Goal: Information Seeking & Learning: Learn about a topic

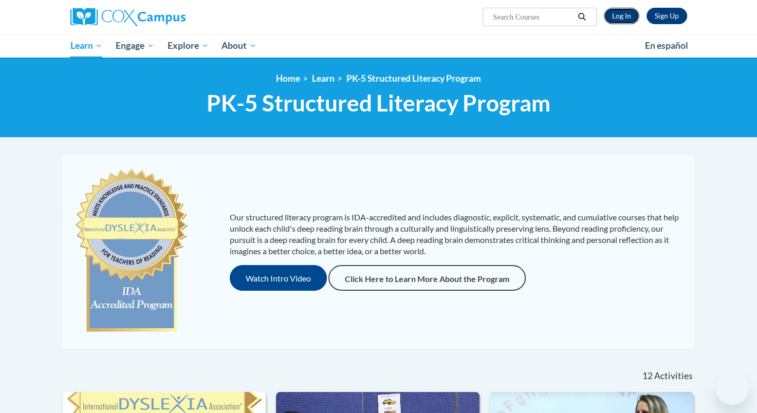
click at [623, 16] on link "Log In" at bounding box center [621, 16] width 35 height 16
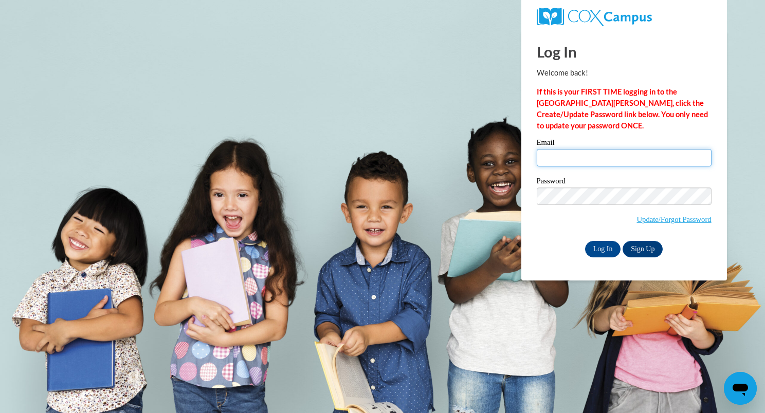
click at [551, 164] on input "Email" at bounding box center [624, 157] width 175 height 17
type input "[PERSON_NAME][EMAIL_ADDRESS][PERSON_NAME][DOMAIN_NAME]"
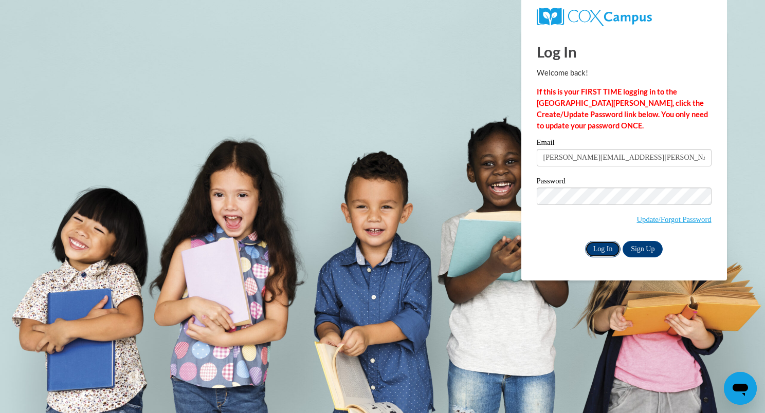
click at [598, 248] on input "Log In" at bounding box center [603, 249] width 36 height 16
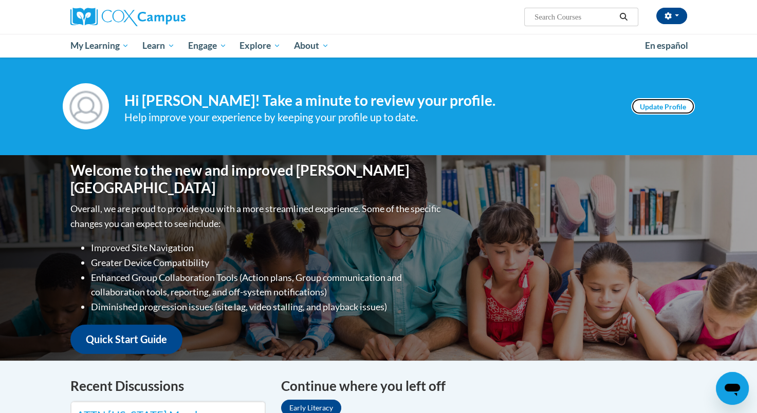
click at [652, 107] on link "Update Profile" at bounding box center [663, 106] width 64 height 16
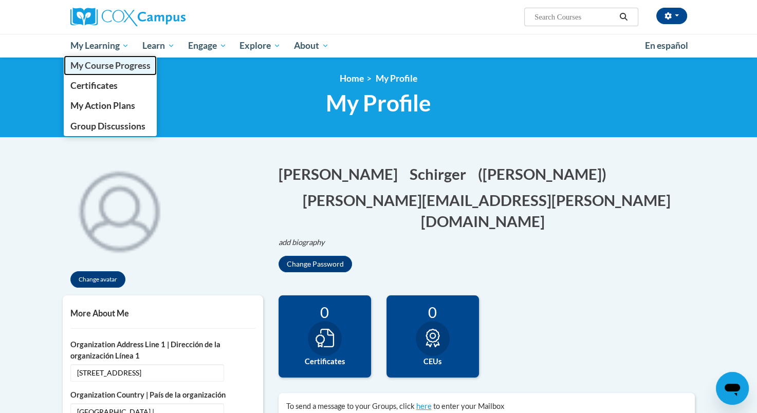
click at [103, 69] on span "My Course Progress" at bounding box center [110, 65] width 80 height 11
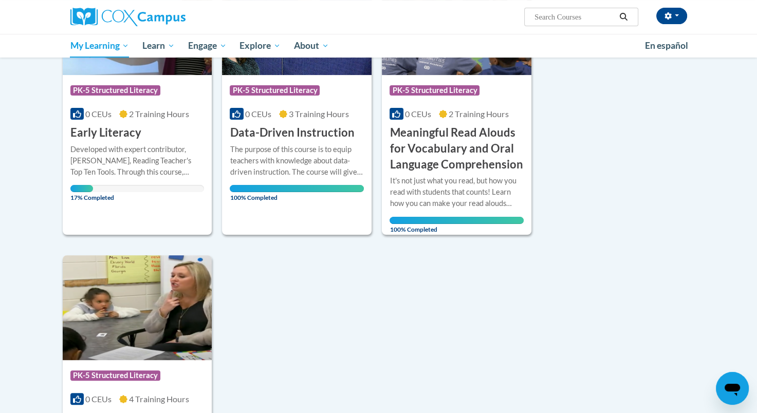
scroll to position [218, 0]
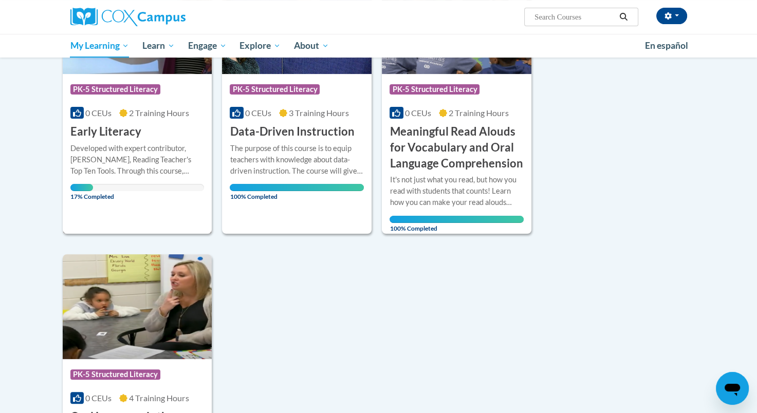
click at [134, 143] on div "Developed with expert contributor, [PERSON_NAME], Reading Teacher's Top Ten Too…" at bounding box center [137, 160] width 134 height 34
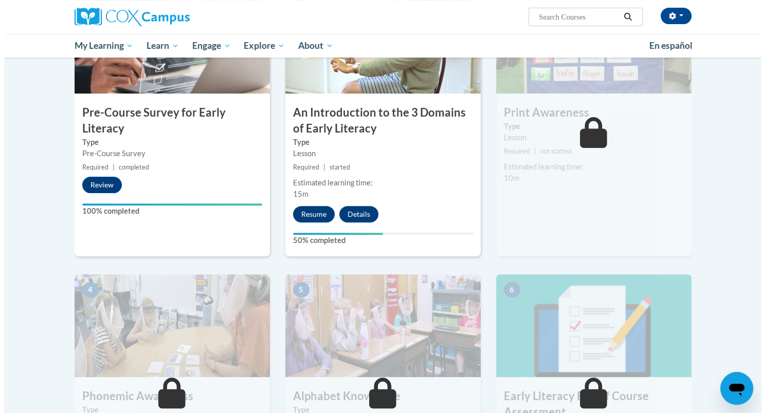
scroll to position [279, 0]
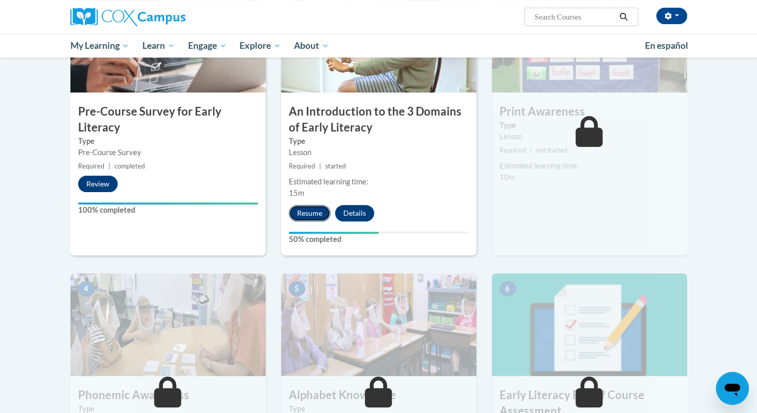
click at [313, 209] on button "Resume" at bounding box center [310, 213] width 42 height 16
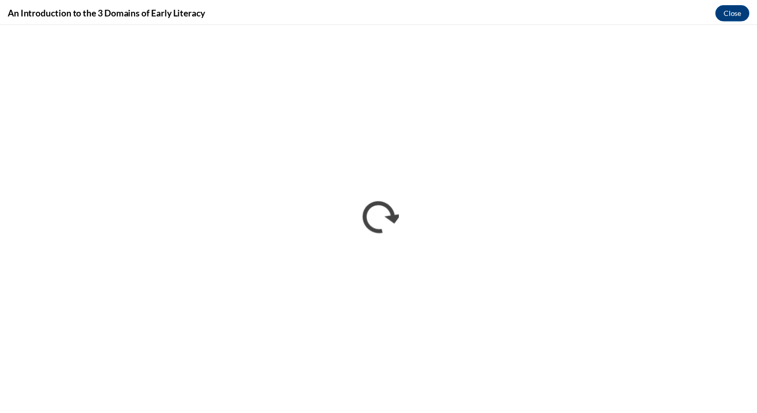
scroll to position [0, 0]
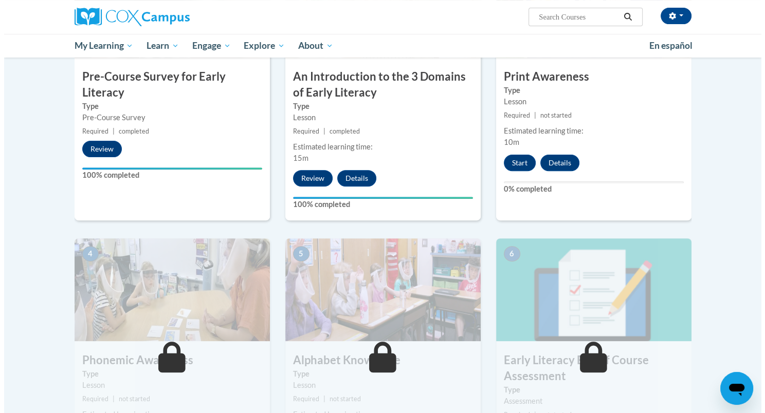
scroll to position [313, 0]
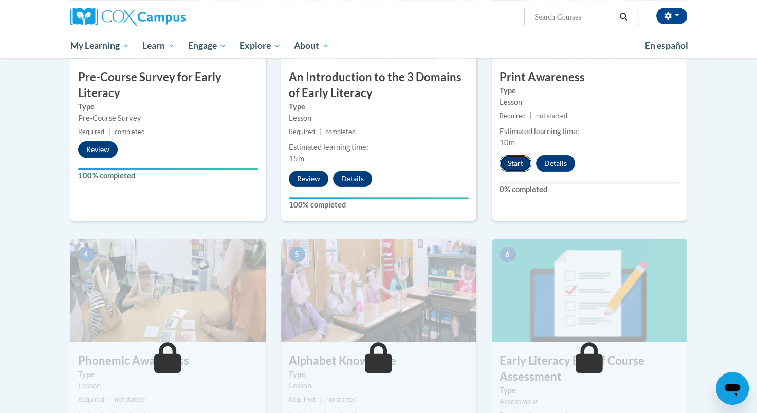
click at [516, 163] on button "Start" at bounding box center [516, 163] width 32 height 16
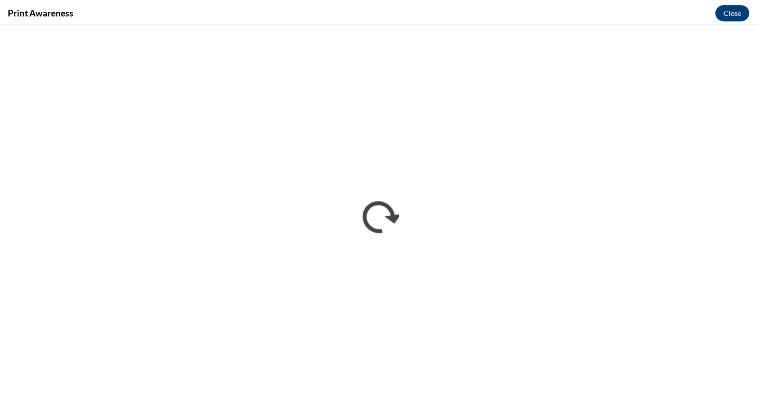
scroll to position [0, 0]
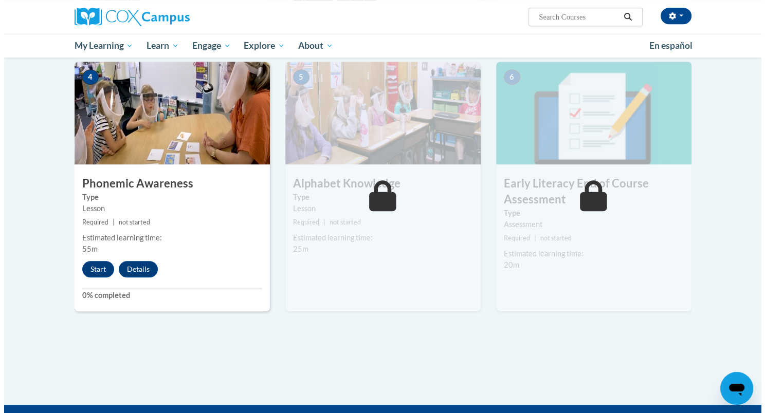
scroll to position [489, 0]
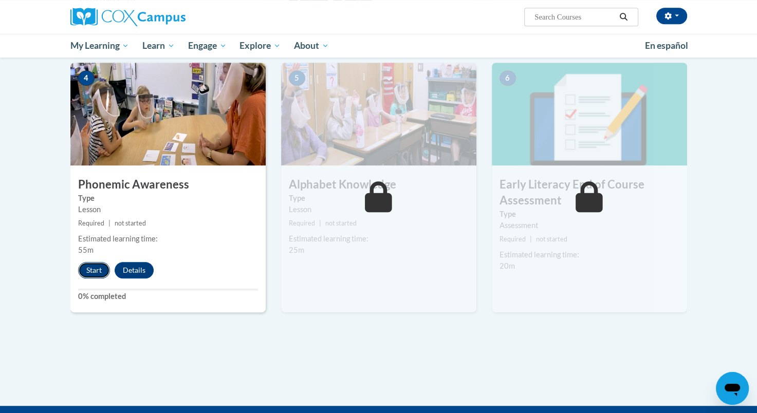
click at [87, 271] on button "Start" at bounding box center [94, 270] width 32 height 16
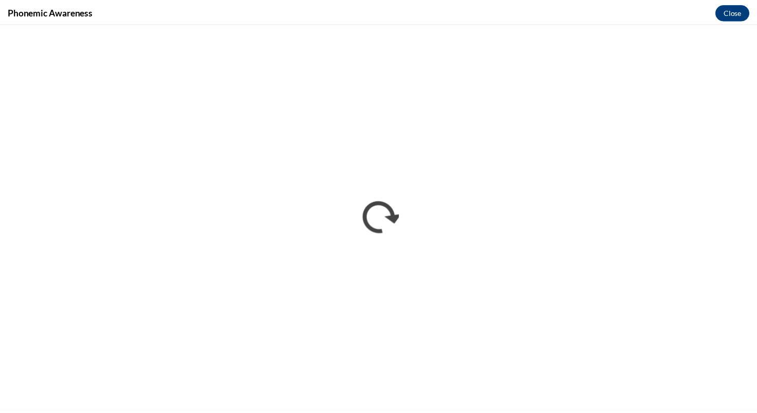
scroll to position [0, 0]
click at [747, 9] on button "Close" at bounding box center [740, 11] width 34 height 16
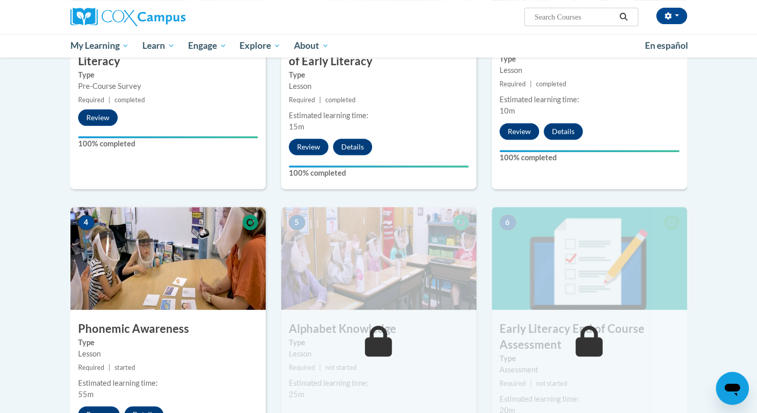
scroll to position [343, 0]
